Goal: Find specific page/section: Find specific page/section

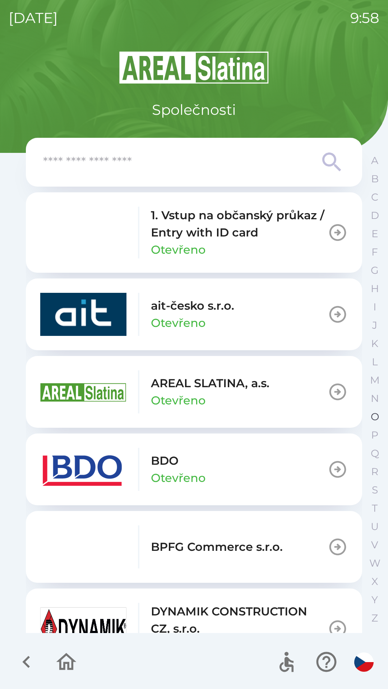
click at [372, 419] on p "O" at bounding box center [375, 417] width 8 height 13
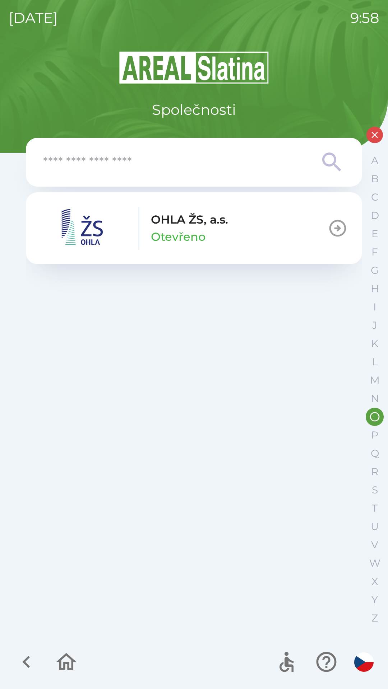
click at [225, 219] on p "OHLA ŽS, a.s." at bounding box center [189, 219] width 77 height 17
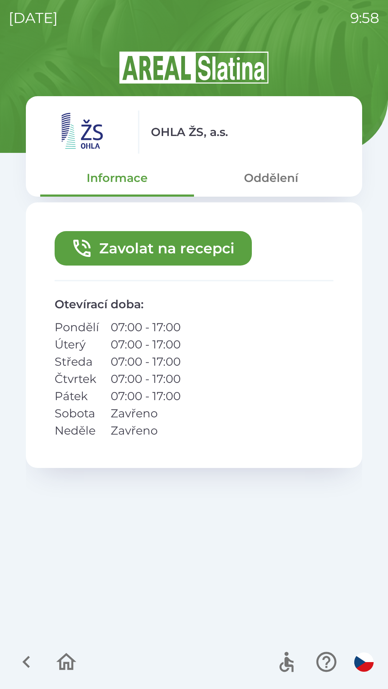
click at [283, 183] on button "Oddělení" at bounding box center [271, 178] width 154 height 26
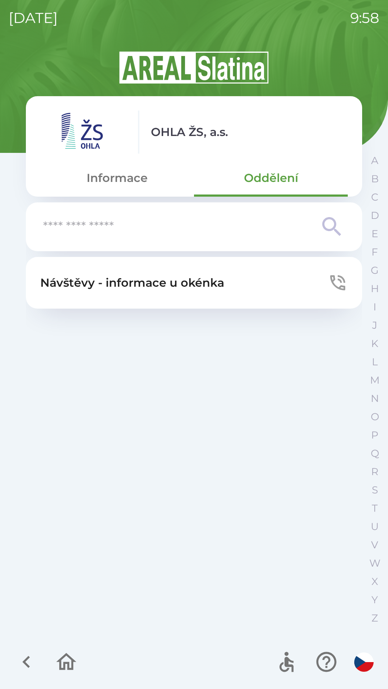
click at [330, 229] on icon at bounding box center [331, 226] width 19 height 19
click at [124, 177] on button "Informace" at bounding box center [117, 178] width 154 height 26
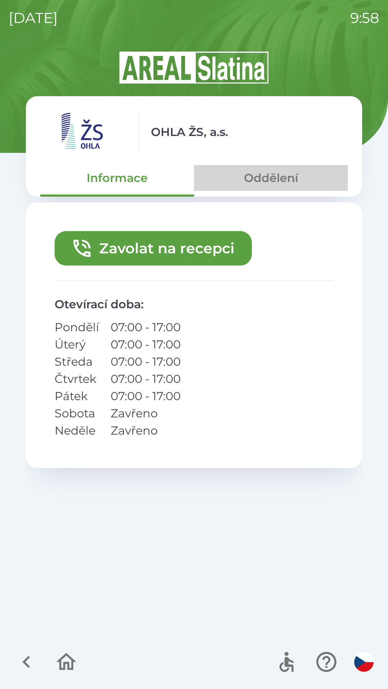
click at [282, 181] on button "Oddělení" at bounding box center [271, 178] width 154 height 26
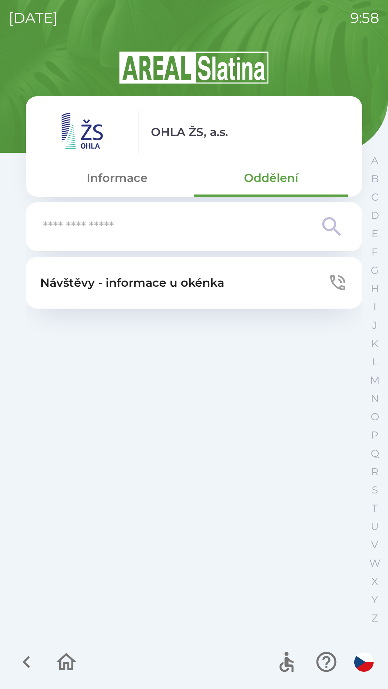
click at [329, 227] on icon at bounding box center [332, 227] width 26 height 26
